Goal: Task Accomplishment & Management: Manage account settings

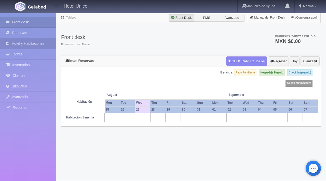
click at [31, 47] on link "Hotel y Habitaciones" at bounding box center [28, 43] width 56 height 10
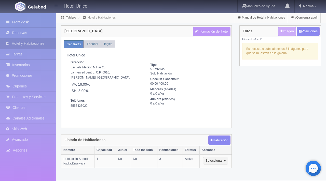
click at [208, 35] on button "Información del hotel" at bounding box center [212, 32] width 38 height 10
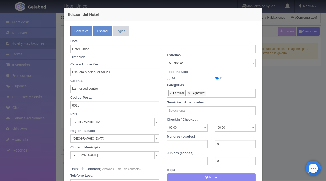
click at [98, 32] on link "Español" at bounding box center [102, 31] width 19 height 10
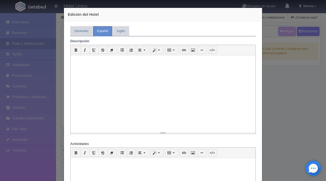
click at [103, 73] on div at bounding box center [163, 94] width 185 height 76
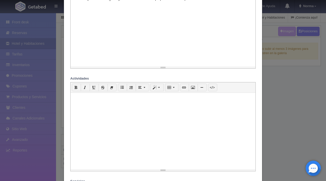
scroll to position [67, 0]
click at [110, 125] on div at bounding box center [163, 129] width 185 height 76
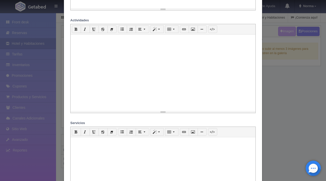
scroll to position [164, 0]
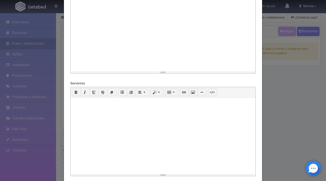
click at [104, 110] on div at bounding box center [163, 136] width 185 height 76
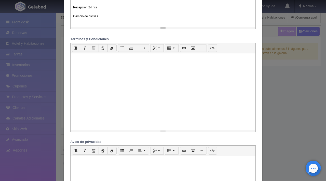
scroll to position [344, 0]
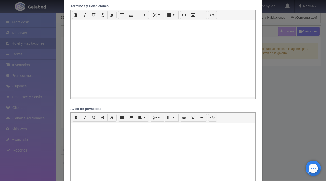
click at [113, 62] on div at bounding box center [163, 58] width 185 height 76
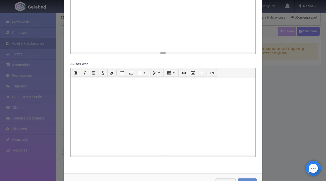
scroll to position [511, 0]
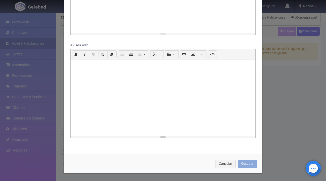
click at [248, 166] on button "Guardar" at bounding box center [247, 164] width 19 height 8
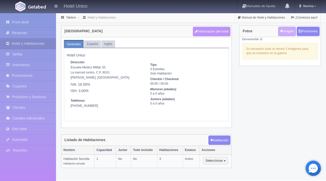
click at [218, 31] on button "Información del hotel" at bounding box center [212, 32] width 38 height 10
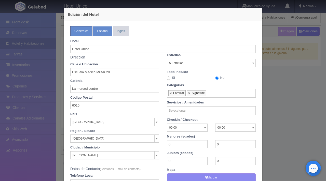
click at [100, 31] on link "Español" at bounding box center [102, 31] width 19 height 10
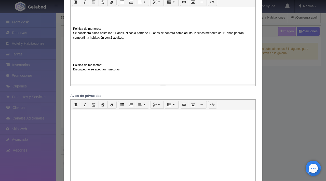
scroll to position [371, 0]
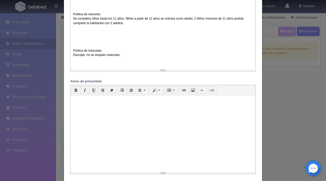
click at [102, 123] on div at bounding box center [163, 134] width 185 height 76
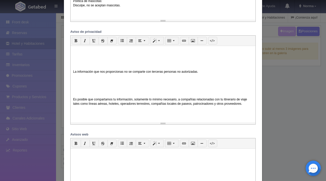
scroll to position [511, 0]
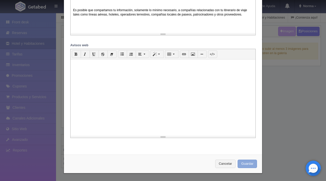
click at [248, 166] on button "Guardar" at bounding box center [247, 164] width 19 height 8
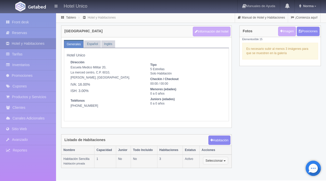
click at [227, 160] on button "Seleccionar" at bounding box center [215, 161] width 25 height 8
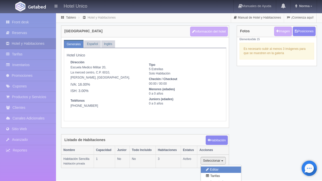
click at [227, 170] on link "Editar" at bounding box center [221, 170] width 40 height 6
type input "Habitación Sencilla"
type textarea "Tres habitaciones aptas para 1 persona, cuenta con baño privado, agua caliente,…"
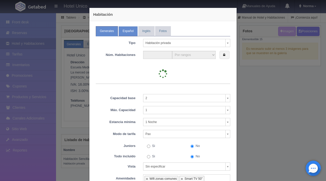
type input "3"
select select "3"
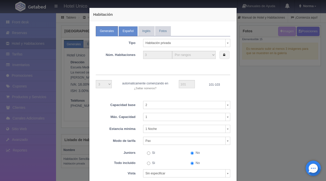
click at [118, 31] on link "Español" at bounding box center [127, 31] width 19 height 10
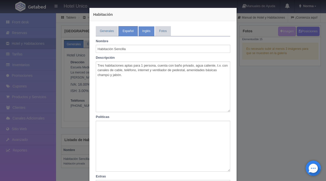
click at [146, 33] on link "Inglés" at bounding box center [146, 31] width 16 height 10
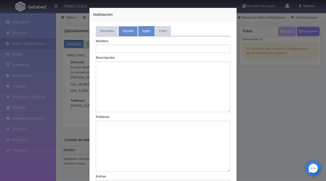
click at [132, 31] on link "Español" at bounding box center [127, 31] width 19 height 10
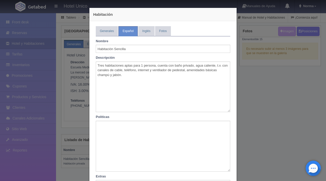
scroll to position [88, 0]
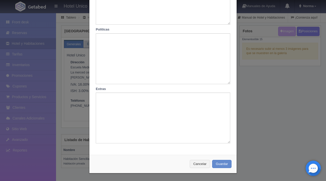
click at [277, 116] on div "Habitación Generales Español Inglés Fotos Tipo Habitación privada Habitación pr…" at bounding box center [163, 90] width 326 height 181
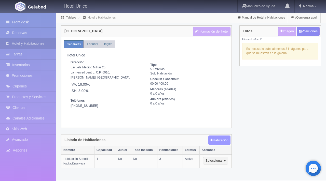
click at [221, 140] on button "Habitación" at bounding box center [219, 141] width 22 height 10
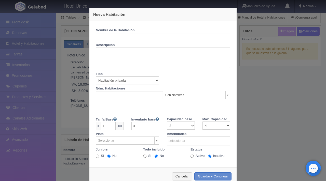
click at [127, 32] on label "Nombre de la Habitación" at bounding box center [115, 29] width 39 height 7
click at [127, 33] on input "text" at bounding box center [163, 37] width 134 height 8
click at [167, 50] on textarea at bounding box center [163, 59] width 134 height 22
click at [116, 37] on input "text" at bounding box center [163, 37] width 134 height 8
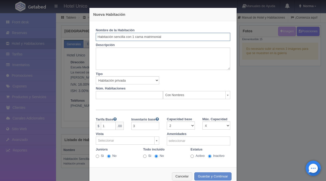
type input "Habitación sencilla con 1 cama matrimonial"
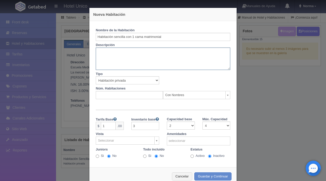
click at [145, 59] on textarea at bounding box center [163, 59] width 134 height 22
paste textarea "5 habitaciones con cama matrimonial con capacidad máxima de 2, cuenta con baño …"
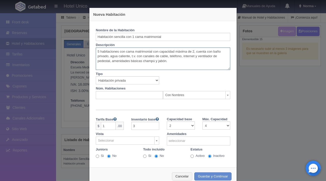
type textarea "5 habitaciones con cama matrimonial con capacidad máxima de 2, cuenta con baño …"
click at [121, 80] on select "Habitación privada Habitación compartida Propiedad completa" at bounding box center [127, 80] width 63 height 8
click at [96, 76] on select "Habitación privada Habitación compartida Propiedad completa" at bounding box center [127, 80] width 63 height 8
click at [132, 95] on input "text" at bounding box center [129, 95] width 67 height 8
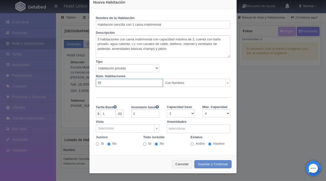
type input "35"
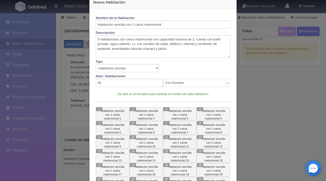
click at [106, 114] on form "Nombre de la Habitación Habitación sencilla con 1 cama matrimonial Descripción …" at bounding box center [163, 145] width 134 height 262
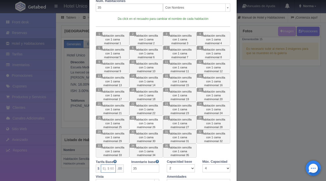
scroll to position [0, 0]
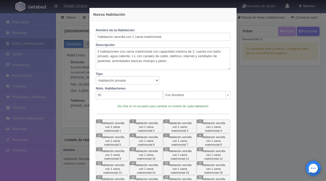
click at [183, 91] on body "Hotel Unico Manuales de Ayuda Actualizaciones recientes Norma Mi Perfil Salir /…" at bounding box center [163, 97] width 326 height 168
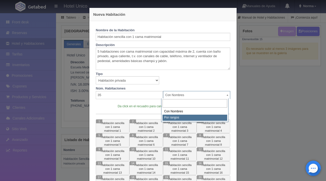
select select "Rango"
select select "35"
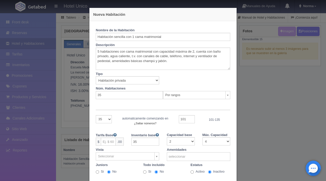
scroll to position [28, 0]
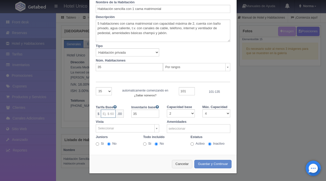
click at [110, 115] on input "text" at bounding box center [108, 114] width 15 height 8
type input "1050"
click at [143, 114] on input "35" at bounding box center [145, 114] width 28 height 8
click at [214, 115] on select "1 2 3 4 5 6 7 8 9 10 11 12 13 14 15 16 17 18 19 20 21 22 23 24 25 26 27 28 29 30" at bounding box center [216, 114] width 28 height 8
select select "2"
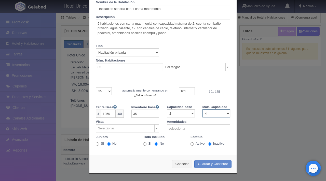
click at [202, 110] on select "1 2 3 4 5 6 7 8 9 10 11 12 13 14 15 16 17 18 19 20 21 22 23 24 25 26 27 28 29 30" at bounding box center [216, 114] width 28 height 8
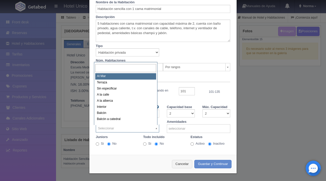
click at [128, 127] on body "Hotel Unico Manuales de Ayuda Actualizaciones recientes Norma Mi Perfil Salir /…" at bounding box center [163, 97] width 326 height 168
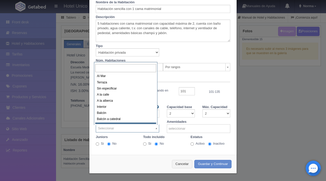
scroll to position [2, 0]
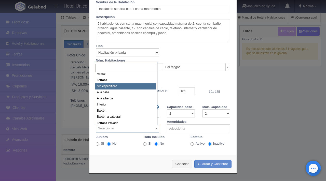
select select "3"
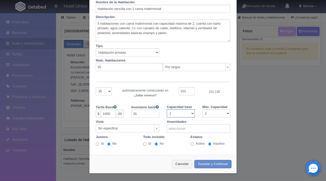
click at [180, 114] on select "1 2 3 4 5 6 7 8 9 10 11 12 13 14 15 16 17 18 19 20 21 22 23 24 25 26 27 28 29 30" at bounding box center [181, 114] width 28 height 8
select select "1"
click at [167, 110] on select "1 2 3 4 5 6 7 8 9 10 11 12 13 14 15 16 17 18 19 20 21 22 23 24 25 26 27 28 29 30" at bounding box center [181, 114] width 28 height 8
click at [191, 129] on input "text" at bounding box center [192, 129] width 51 height 8
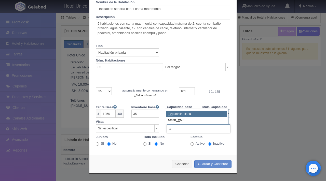
type input "tv"
select select "52"
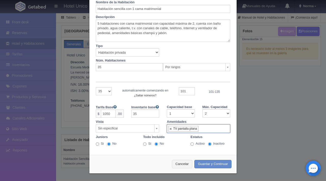
click at [189, 147] on div "Nombre de la Habitación Habitación sencilla con 1 cama matrimonial Descripción …" at bounding box center [162, 72] width 147 height 158
click at [192, 144] on input "Activo" at bounding box center [192, 144] width 3 height 3
radio input "true"
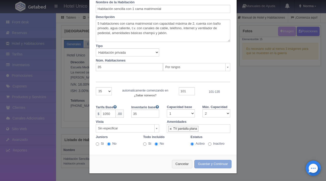
click at [208, 167] on button "Guardar y Continuar" at bounding box center [212, 164] width 37 height 8
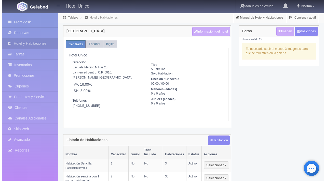
scroll to position [15, 0]
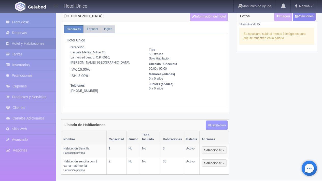
click at [222, 124] on button "Habitación" at bounding box center [217, 126] width 22 height 10
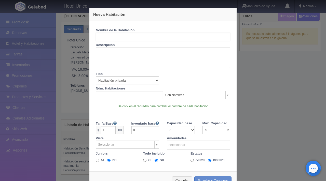
click at [123, 40] on input "text" at bounding box center [163, 37] width 134 height 8
type input "Habitación doble"
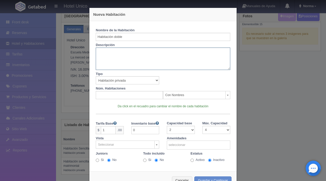
click at [129, 60] on textarea at bounding box center [163, 59] width 134 height 22
paste textarea "Disfruta de 4 habitaciones con dos camas matrimoniales, con un espacio máximo d…"
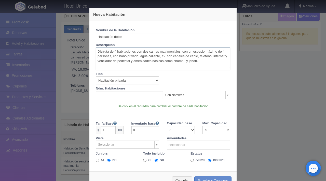
type textarea "Disfruta de 4 habitaciones con dos camas matrimoniales, con un espacio máximo d…"
click at [113, 96] on input "text" at bounding box center [129, 95] width 67 height 8
type input "4"
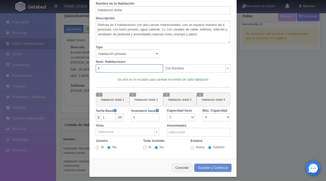
scroll to position [30, 0]
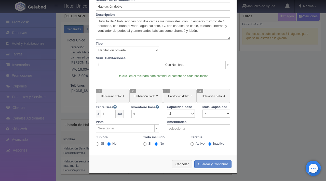
click at [180, 63] on body "Hotel Unico Manuales de Ayuda Actualizaciones recientes Norma Mi Perfil Salir /…" at bounding box center [163, 89] width 326 height 183
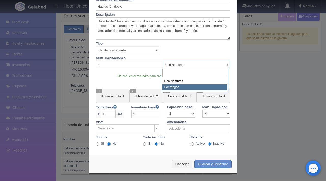
select select "Rango"
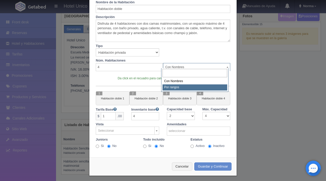
select select "4"
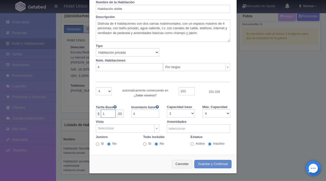
click at [110, 114] on input "1" at bounding box center [108, 114] width 15 height 8
type input "1050"
click at [122, 128] on body "Hotel Unico Manuales de Ayuda Actualizaciones recientes Norma Mi Perfil Salir /…" at bounding box center [163, 89] width 326 height 183
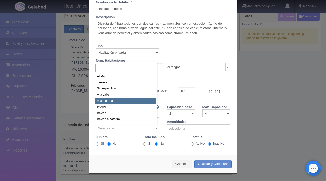
scroll to position [2, 0]
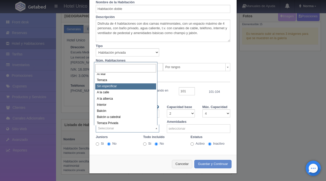
select select "3"
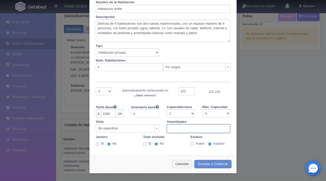
click at [177, 130] on input "text" at bounding box center [192, 129] width 51 height 8
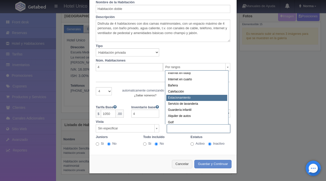
select select "5"
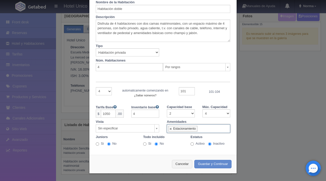
scroll to position [8, 0]
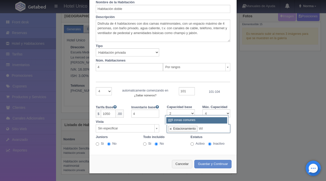
type input "WI"
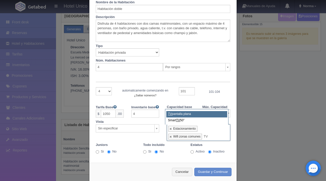
type input "TV"
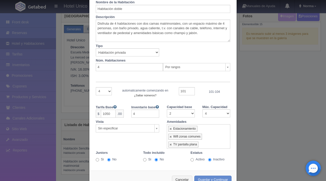
click at [191, 160] on input "Activo" at bounding box center [192, 159] width 3 height 3
radio input "true"
click at [205, 180] on button "Guardar y Continuar" at bounding box center [212, 180] width 37 height 8
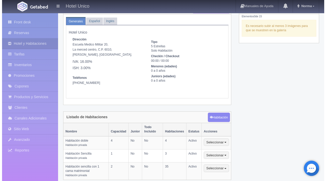
scroll to position [28, 0]
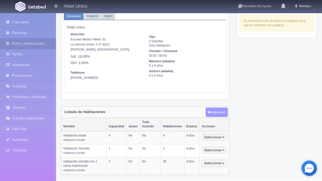
click at [221, 113] on button "Habitación" at bounding box center [217, 113] width 22 height 10
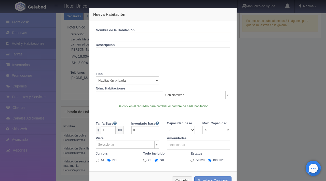
click at [112, 38] on input "text" at bounding box center [163, 37] width 134 height 8
type input "Cabaña Encino G2"
drag, startPoint x: 141, startPoint y: 38, endPoint x: 64, endPoint y: 31, distance: 76.7
click at [64, 31] on div "Nueva Habitación Nombre de la Habitación Cabaña Encino G2 Descripción Tipo Habi…" at bounding box center [163, 90] width 326 height 181
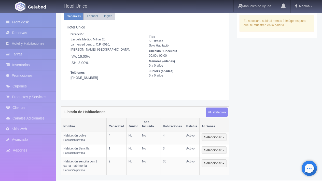
click at [215, 119] on th "Acciones" at bounding box center [214, 124] width 29 height 13
click at [215, 117] on button "Habitación" at bounding box center [217, 113] width 22 height 10
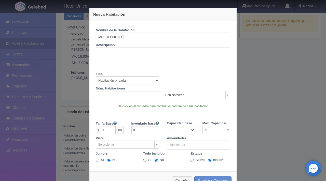
click at [143, 38] on input "Cabaña Encino G2" at bounding box center [163, 37] width 134 height 8
drag, startPoint x: 143, startPoint y: 38, endPoint x: 90, endPoint y: 24, distance: 54.3
click at [92, 27] on div "Nombre de la Habitación Cabaña Encino G2" at bounding box center [163, 33] width 142 height 15
click at [108, 35] on input "text" at bounding box center [163, 37] width 134 height 8
type input "Habitación doble con literas individuales"
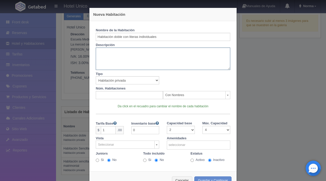
click at [135, 59] on textarea at bounding box center [163, 59] width 134 height 22
paste textarea "9 habitaciones con literas de 4 camas individuales que cuentan con todos los se…"
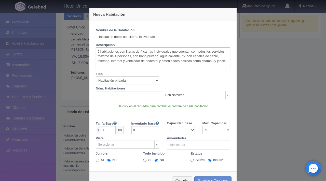
type textarea "9 habitaciones con literas de 4 camas individuales que cuentan con todos los se…"
click at [130, 80] on select "Habitación privada Habitación compartida Propiedad completa" at bounding box center [127, 80] width 63 height 8
click at [137, 96] on input "text" at bounding box center [129, 95] width 67 height 8
type input "9"
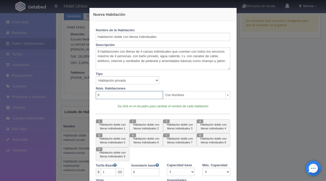
scroll to position [28, 0]
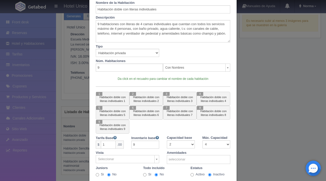
click at [179, 71] on body "Hotel Unico Manuales de Ayuda Actualizaciones recientes Norma Mi Perfil Salir /…" at bounding box center [163, 83] width 326 height 196
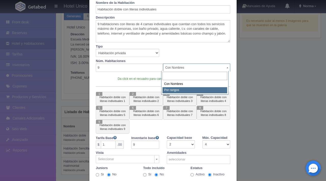
select select "Rango"
select select "9"
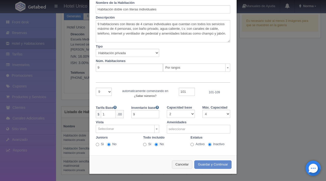
scroll to position [28, 0]
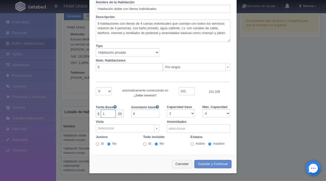
click at [108, 116] on input "1" at bounding box center [108, 114] width 15 height 8
type input "1800"
click at [141, 114] on input "9" at bounding box center [145, 114] width 28 height 8
click at [137, 131] on body "Hotel Unico Manuales de Ayuda Actualizaciones recientes Norma Mi Perfil Salir /…" at bounding box center [163, 83] width 326 height 196
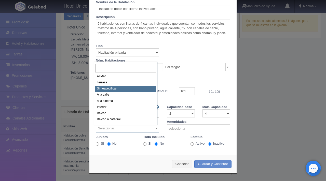
select select "3"
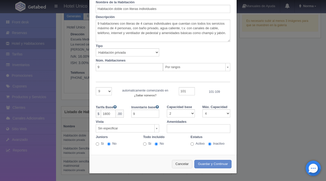
click at [178, 129] on input "text" at bounding box center [192, 129] width 51 height 8
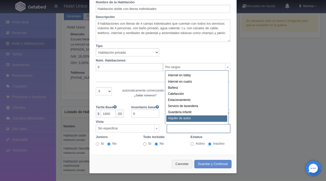
scroll to position [2, 0]
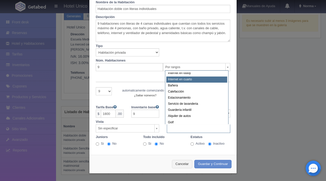
select select "2"
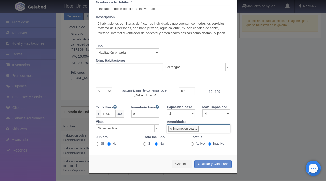
click at [192, 143] on input "Activo" at bounding box center [192, 144] width 3 height 3
radio input "true"
click at [208, 130] on ul "Internet en cuarto" at bounding box center [198, 129] width 63 height 9
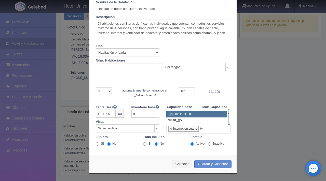
type input "tv"
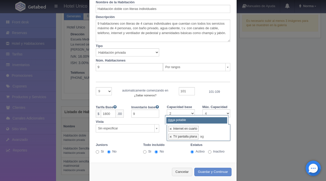
type input "a"
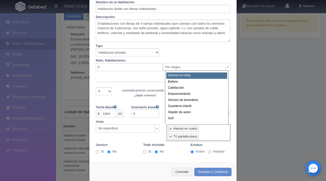
click at [142, 123] on body "Hotel Unico Manuales de Ayuda Actualizaciones recientes Norma Mi Perfil Salir /…" at bounding box center [163, 83] width 326 height 196
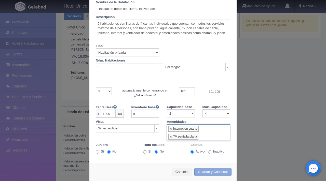
click at [219, 172] on button "Guardar y Continuar" at bounding box center [212, 172] width 37 height 8
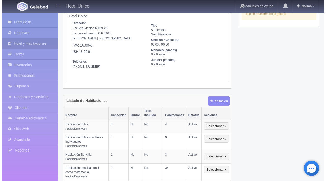
scroll to position [46, 0]
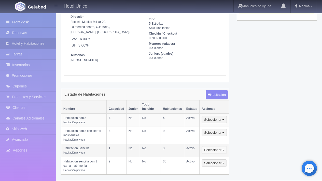
click at [224, 150] on button "Seleccionar" at bounding box center [214, 150] width 25 height 8
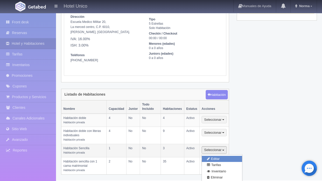
click at [220, 157] on link "Editar" at bounding box center [222, 159] width 40 height 6
select select "Habitación privada"
select select "Rango"
select select "2"
select select "1"
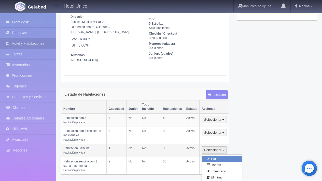
select select "1"
select select "Pax"
radio input "true"
select select "3"
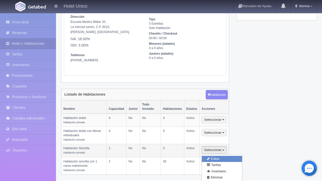
select select "27"
radio input "true"
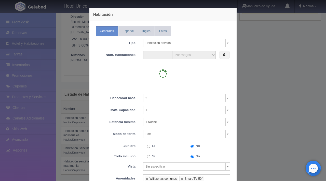
type input "3"
select select "3"
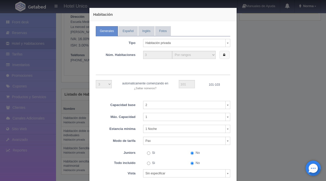
click at [223, 52] on label at bounding box center [225, 55] width 10 height 8
click at [185, 84] on input "101" at bounding box center [187, 84] width 16 height 8
click at [223, 54] on icon at bounding box center [224, 54] width 3 height 3
click at [120, 32] on link "Español" at bounding box center [127, 31] width 19 height 10
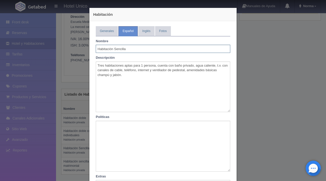
click at [140, 49] on input "Habitación Sencilla" at bounding box center [163, 49] width 134 height 8
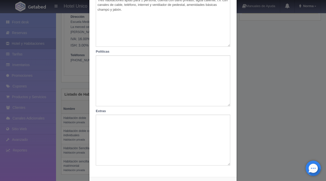
scroll to position [88, 0]
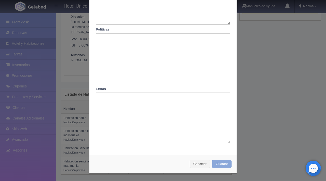
type input "Habitación Sencilla con 1 cama individual"
click at [216, 163] on button "Guardar" at bounding box center [221, 164] width 19 height 8
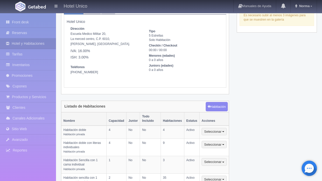
scroll to position [50, 0]
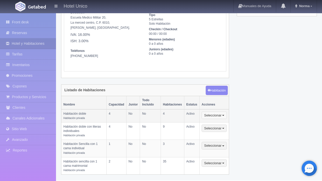
click at [223, 116] on span "button" at bounding box center [223, 115] width 2 height 1
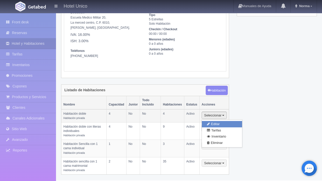
click at [223, 122] on link "Editar" at bounding box center [222, 124] width 40 height 6
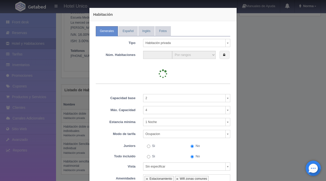
type input "4"
select select "4"
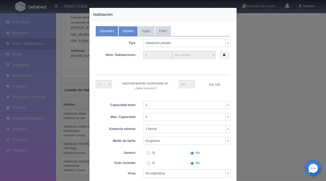
click at [126, 30] on link "Español" at bounding box center [127, 31] width 19 height 10
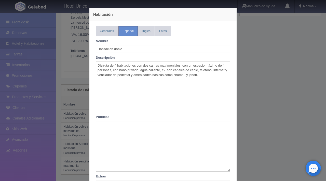
click at [270, 65] on div "Habitación Generales Español Inglés Fotos Tipo Habitación privada Habitación pr…" at bounding box center [163, 90] width 326 height 181
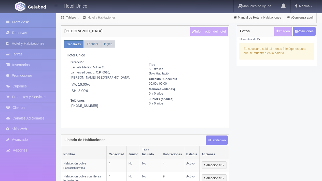
scroll to position [44, 0]
